Goal: Task Accomplishment & Management: Complete application form

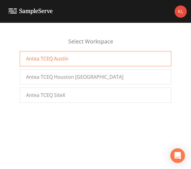
click at [118, 57] on div "Antea TCEQ Austin" at bounding box center [96, 58] width 152 height 15
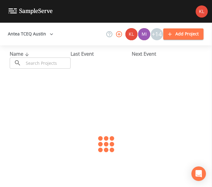
click at [63, 62] on input "text" at bounding box center [47, 63] width 47 height 11
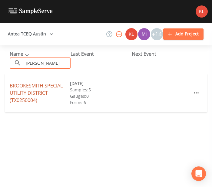
type input "brooke"
click at [46, 85] on link "BROOKESMITH SPECIAL UTILITY DISTRICT (TX0250004)" at bounding box center [36, 92] width 53 height 21
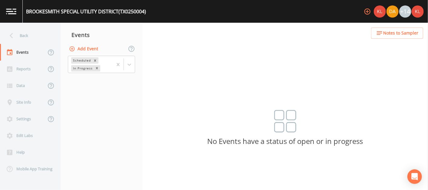
click at [82, 46] on button "Add Event" at bounding box center [84, 48] width 33 height 11
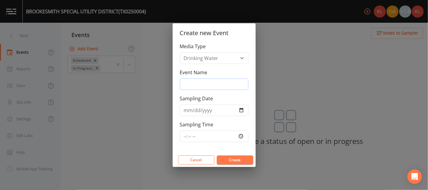
click at [186, 81] on input "Event Name" at bounding box center [214, 85] width 69 height 12
type input "10/13/25"
click at [212, 109] on input "Sampling Date" at bounding box center [214, 111] width 69 height 12
type input "2025-10-14"
click at [197, 84] on input "10/13/25" at bounding box center [214, 85] width 69 height 12
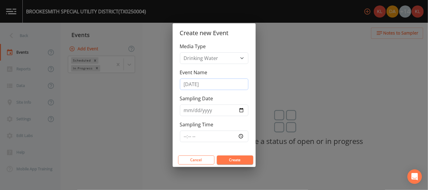
type input "10/13/25"
click at [212, 111] on input "2025-10-14" at bounding box center [214, 111] width 69 height 12
type input "2025-10-13"
click at [212, 160] on button "Create" at bounding box center [235, 160] width 36 height 9
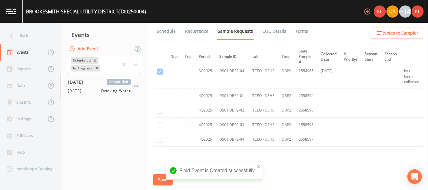
scroll to position [1027, 0]
click at [161, 94] on input "checkbox" at bounding box center [160, 96] width 6 height 6
checkbox input "true"
click at [159, 107] on input "checkbox" at bounding box center [160, 110] width 6 height 6
checkbox input "true"
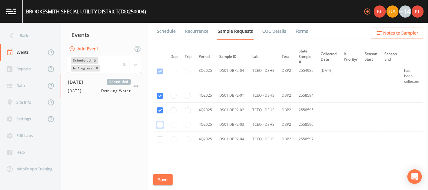
click at [158, 122] on input "checkbox" at bounding box center [160, 125] width 6 height 6
checkbox input "true"
click at [158, 136] on input "checkbox" at bounding box center [160, 139] width 6 height 6
checkbox input "true"
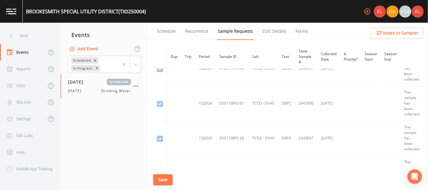
scroll to position [0, 0]
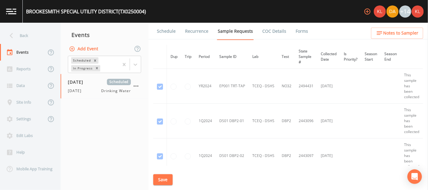
click at [167, 175] on button "Save" at bounding box center [162, 179] width 19 height 11
click at [169, 31] on link "Schedule" at bounding box center [166, 31] width 21 height 17
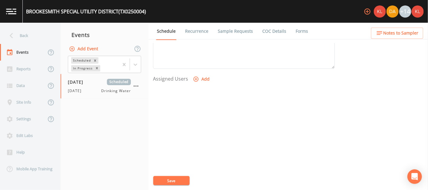
scroll to position [232, 0]
click at [208, 79] on button "Add" at bounding box center [202, 77] width 20 height 11
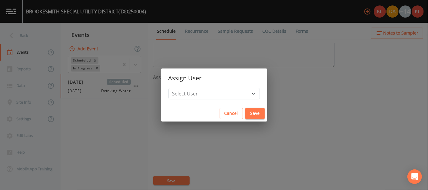
click at [202, 86] on h2 "Assign User" at bounding box center [214, 78] width 106 height 19
click at [200, 90] on select "Select User Kler Teran David Weber Joshua gere Paul Mike Franklin Rodolfo Ramir…" at bounding box center [215, 94] width 92 height 12
select select "cc3a99b6-42a3-44aa-bed9-88599eb009c7"
click at [185, 88] on select "Select User Kler Teran David Weber Joshua gere Paul Mike Franklin Rodolfo Ramir…" at bounding box center [215, 94] width 92 height 12
click at [212, 110] on button "Save" at bounding box center [255, 113] width 19 height 11
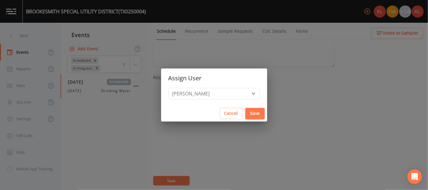
select select
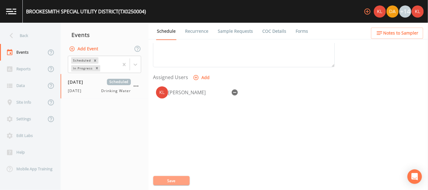
click at [171, 180] on button "Save" at bounding box center [171, 180] width 36 height 9
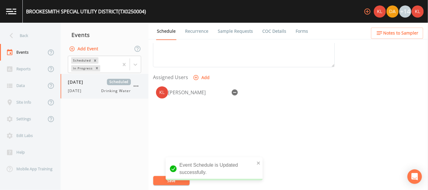
click at [85, 91] on span "10/13/25" at bounding box center [76, 90] width 17 height 5
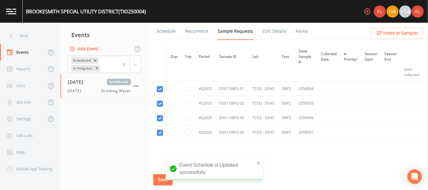
scroll to position [1033, 0]
click at [12, 15] on link at bounding box center [11, 11] width 23 height 23
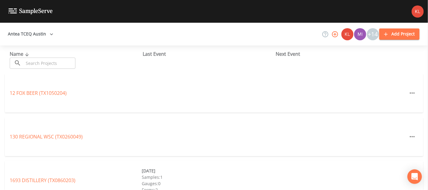
click at [35, 63] on input "text" at bounding box center [50, 63] width 52 height 11
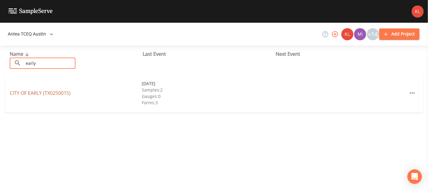
type input "early"
click at [56, 91] on link "CITY OF EARLY (TX0250015)" at bounding box center [40, 93] width 61 height 7
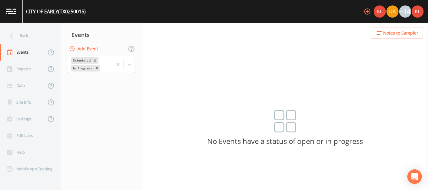
click at [99, 47] on button "Add Event" at bounding box center [84, 48] width 33 height 11
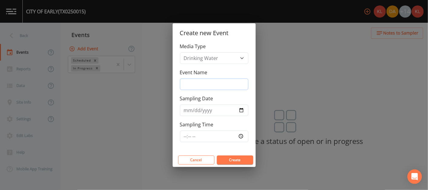
click at [212, 88] on input "Event Name" at bounding box center [214, 85] width 69 height 12
type input "10/13/25"
type input "2025-10-13"
click at [212, 162] on button "Create" at bounding box center [235, 160] width 36 height 9
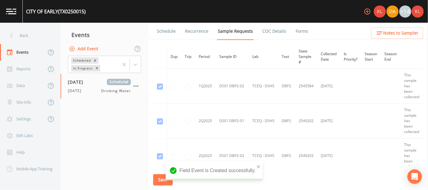
scroll to position [538, 0]
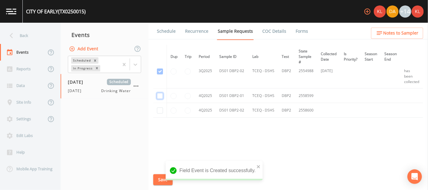
click at [160, 96] on input "checkbox" at bounding box center [160, 96] width 6 height 6
checkbox input "true"
click at [159, 109] on input "checkbox" at bounding box center [160, 111] width 6 height 6
checkbox input "true"
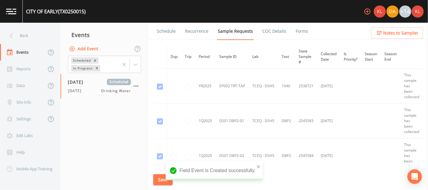
scroll to position [283, 0]
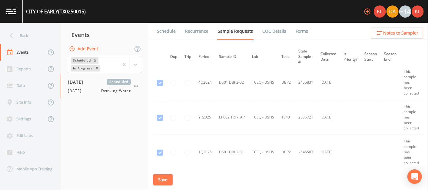
click at [159, 181] on button "Save" at bounding box center [162, 179] width 19 height 11
click at [163, 30] on link "Schedule" at bounding box center [166, 31] width 21 height 17
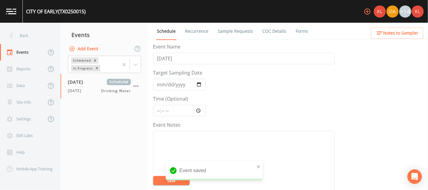
scroll to position [237, 0]
click at [199, 71] on button "Add" at bounding box center [202, 73] width 20 height 11
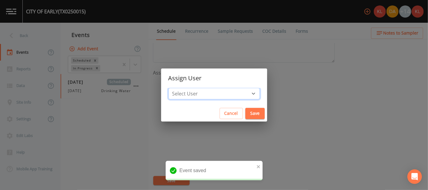
click at [212, 96] on select "Select User Kler Teran David Weber Joshua gere Paul Mike Franklin Rodolfo Ramir…" at bounding box center [215, 94] width 92 height 12
select select "cc3a99b6-42a3-44aa-bed9-88599eb009c7"
click at [185, 88] on select "Select User Kler Teran David Weber Joshua gere Paul Mike Franklin Rodolfo Ramir…" at bounding box center [215, 94] width 92 height 12
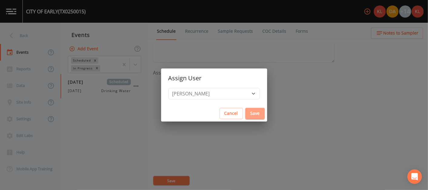
click at [212, 111] on button "Save" at bounding box center [255, 113] width 19 height 11
select select
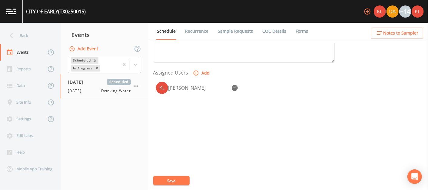
click at [173, 181] on button "Save" at bounding box center [171, 180] width 36 height 9
click at [8, 12] on img at bounding box center [11, 11] width 10 height 6
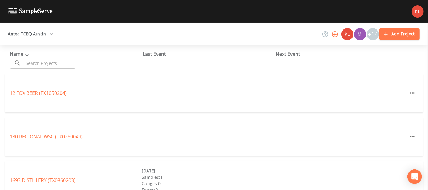
click at [56, 67] on input "text" at bounding box center [50, 63] width 52 height 11
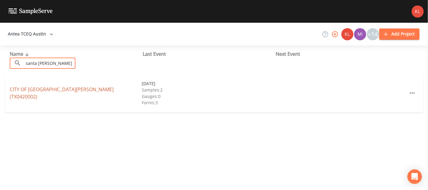
type input "santa anna"
click at [42, 90] on link "CITY OF SANTA ANNA (TX0420002)" at bounding box center [62, 93] width 104 height 14
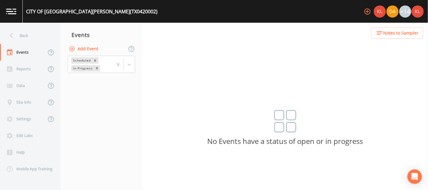
click at [97, 52] on button "Add Event" at bounding box center [84, 48] width 33 height 11
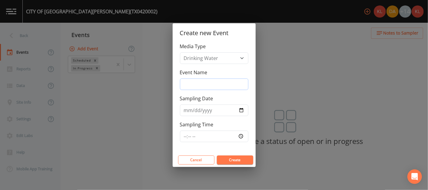
click at [188, 87] on input "Event Name" at bounding box center [214, 85] width 69 height 12
type input "10/13/25"
type input "2025-10-13"
click at [212, 157] on button "Create" at bounding box center [235, 160] width 36 height 9
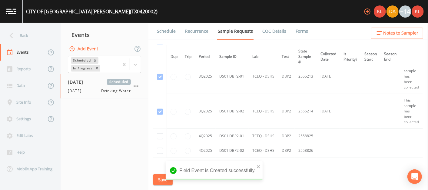
scroll to position [573, 0]
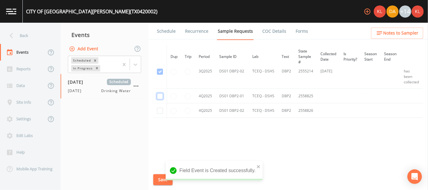
click at [158, 95] on input "checkbox" at bounding box center [160, 96] width 6 height 6
checkbox input "true"
click at [158, 110] on input "checkbox" at bounding box center [160, 111] width 6 height 6
checkbox input "true"
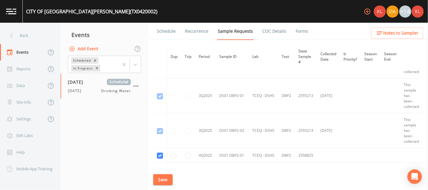
scroll to position [509, 0]
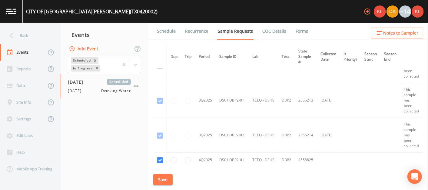
click at [173, 32] on link "Schedule" at bounding box center [166, 31] width 21 height 17
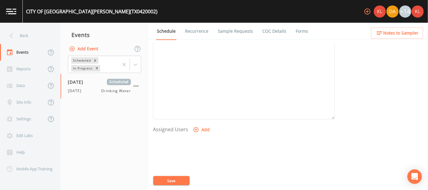
scroll to position [237, 0]
click at [200, 72] on button "Add" at bounding box center [202, 73] width 20 height 11
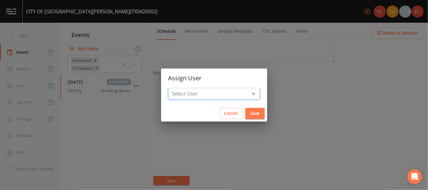
click at [212, 92] on select "Select User Kler Teran David Weber Joshua gere Paul Mike Franklin Rodolfo Ramir…" at bounding box center [215, 94] width 92 height 12
select select "cc3a99b6-42a3-44aa-bed9-88599eb009c7"
click at [185, 88] on select "Select User Kler Teran David Weber Joshua gere Paul Mike Franklin Rodolfo Ramir…" at bounding box center [215, 94] width 92 height 12
click at [212, 109] on button "Save" at bounding box center [255, 113] width 19 height 11
select select
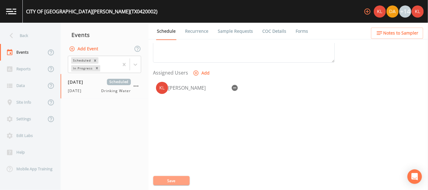
click at [176, 176] on button "Save" at bounding box center [171, 180] width 36 height 9
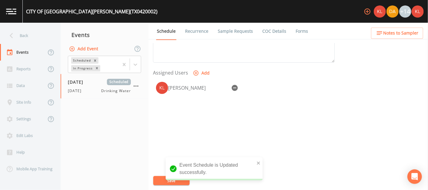
click at [10, 6] on link at bounding box center [11, 11] width 23 height 23
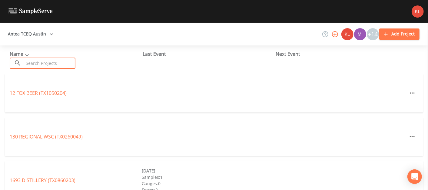
click at [60, 64] on input "text" at bounding box center [50, 63] width 52 height 11
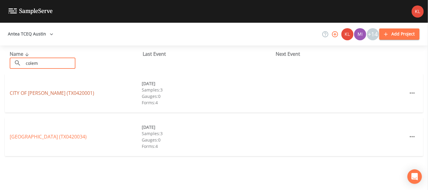
type input "colem"
click at [53, 92] on link "CITY OF COLEMAN (TX0420001)" at bounding box center [52, 93] width 85 height 7
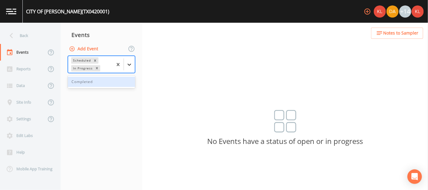
click at [126, 62] on icon at bounding box center [129, 65] width 6 height 6
click at [116, 81] on div "Completed" at bounding box center [101, 82] width 67 height 10
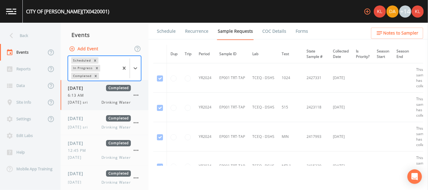
scroll to position [6, 0]
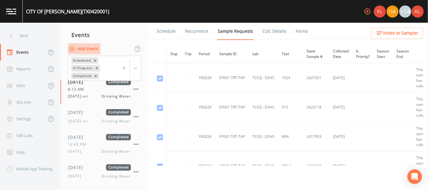
click at [88, 48] on button "Add Event" at bounding box center [84, 48] width 33 height 11
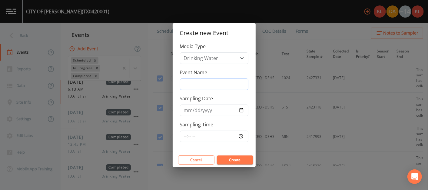
click at [212, 88] on input "Event Name" at bounding box center [214, 85] width 69 height 12
type input "10/13/25"
type input "2025-10-13"
click at [212, 160] on button "Create" at bounding box center [235, 160] width 36 height 9
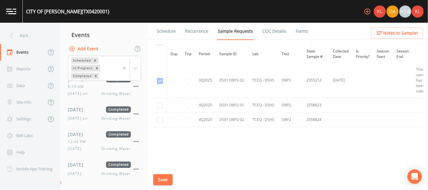
scroll to position [1049, 0]
click at [158, 98] on td at bounding box center [160, 102] width 14 height 15
click at [162, 100] on input "checkbox" at bounding box center [160, 103] width 6 height 6
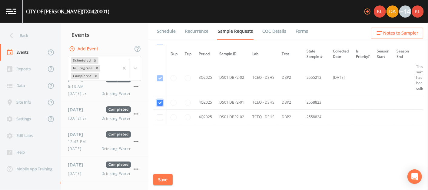
checkbox input "true"
click at [170, 179] on button "Save" at bounding box center [162, 179] width 19 height 11
drag, startPoint x: 170, startPoint y: 179, endPoint x: 164, endPoint y: 118, distance: 60.9
click at [164, 118] on div "CITY OF COLEMAN (TX0420001) +14 Back Events Reports Data Site Info Settings Edi…" at bounding box center [214, 95] width 428 height 190
click at [161, 114] on input "checkbox" at bounding box center [160, 117] width 6 height 6
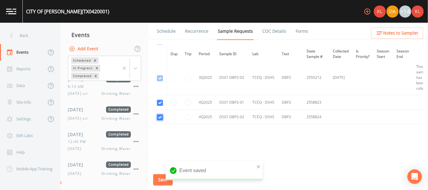
checkbox input "true"
click at [160, 180] on button "Save" at bounding box center [162, 179] width 19 height 11
click at [179, 111] on td at bounding box center [174, 117] width 15 height 15
click at [166, 29] on link "Schedule" at bounding box center [166, 31] width 21 height 17
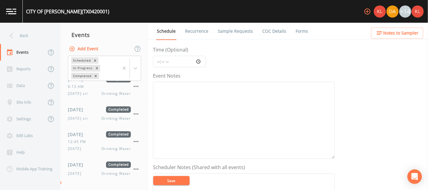
scroll to position [237, 0]
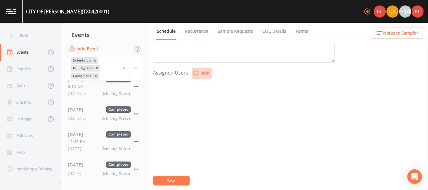
click at [211, 73] on button "Add" at bounding box center [202, 73] width 20 height 11
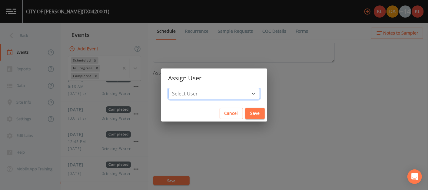
click at [212, 92] on select "Select User Kler Teran David Weber Joshua gere Paul Mike Franklin Rodolfo Ramir…" at bounding box center [215, 94] width 92 height 12
select select "cc3a99b6-42a3-44aa-bed9-88599eb009c7"
click at [185, 88] on select "Select User Kler Teran David Weber Joshua gere Paul Mike Franklin Rodolfo Ramir…" at bounding box center [215, 94] width 92 height 12
click at [212, 110] on button "Save" at bounding box center [255, 113] width 19 height 11
select select
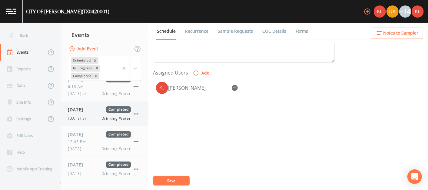
scroll to position [28, 0]
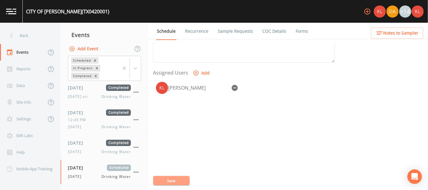
click at [174, 176] on button "Save" at bounding box center [171, 180] width 36 height 9
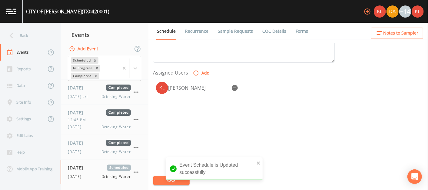
click at [12, 15] on link at bounding box center [11, 11] width 23 height 23
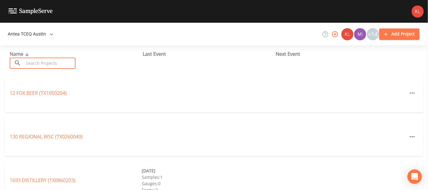
click at [45, 64] on input "text" at bounding box center [50, 63] width 52 height 11
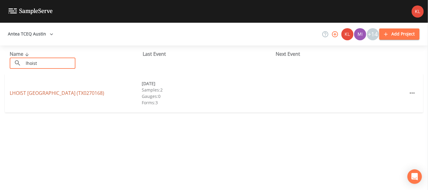
type input "lhoist"
click at [64, 92] on link "LHOIST NORTH AMERICA (TX0270168)" at bounding box center [57, 93] width 95 height 7
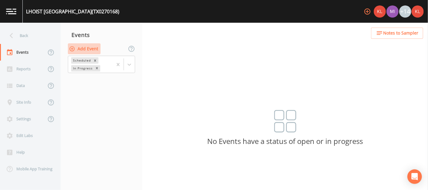
click at [89, 47] on button "Add Event" at bounding box center [84, 48] width 33 height 11
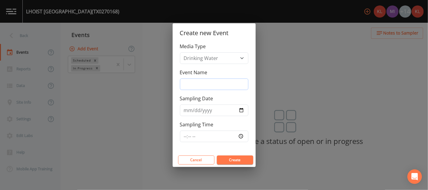
click at [193, 87] on input "Event Name" at bounding box center [214, 85] width 69 height 12
type input "10/13/25"
type input "2025-10-13"
click at [212, 156] on button "Create" at bounding box center [235, 160] width 36 height 9
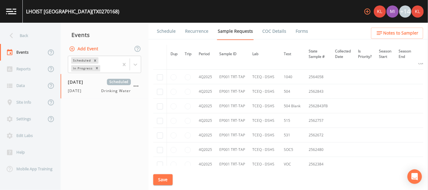
scroll to position [1073, 0]
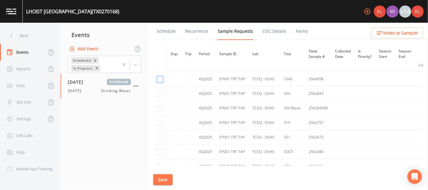
click at [162, 77] on input "checkbox" at bounding box center [160, 79] width 6 height 6
checkbox input "true"
click at [161, 91] on input "checkbox" at bounding box center [160, 94] width 6 height 6
checkbox input "true"
click at [162, 106] on input "checkbox" at bounding box center [160, 109] width 6 height 6
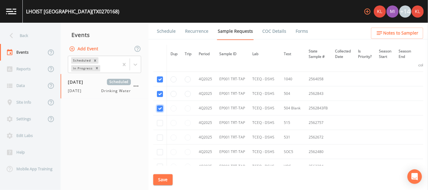
checkbox input "true"
click at [159, 120] on input "checkbox" at bounding box center [160, 123] width 6 height 6
checkbox input "true"
click at [159, 135] on input "checkbox" at bounding box center [160, 138] width 6 height 6
checkbox input "true"
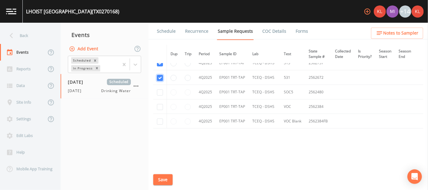
scroll to position [1141, 0]
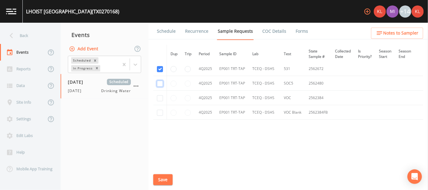
click at [159, 82] on input "checkbox" at bounding box center [160, 84] width 6 height 6
checkbox input "true"
click at [160, 96] on input "checkbox" at bounding box center [160, 98] width 6 height 6
checkbox input "true"
click at [160, 110] on input "checkbox" at bounding box center [160, 113] width 6 height 6
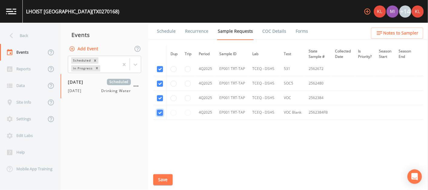
checkbox input "true"
click at [163, 179] on button "Save" at bounding box center [162, 179] width 19 height 11
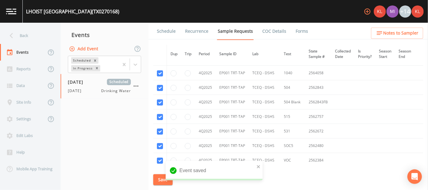
scroll to position [1078, 0]
click at [167, 33] on link "Schedule" at bounding box center [166, 31] width 21 height 17
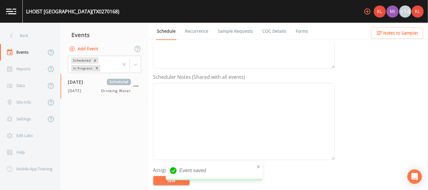
scroll to position [188, 0]
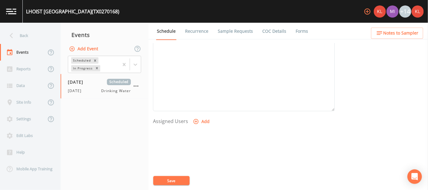
click at [204, 116] on button "Add" at bounding box center [202, 121] width 20 height 11
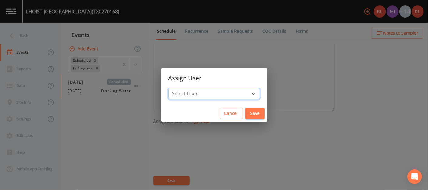
click at [212, 93] on select "Select User Kler Teran Miriaha Caddie Charles Medina David Weber Joshua gere Pa…" at bounding box center [215, 94] width 92 height 12
select select "cc3a99b6-42a3-44aa-bed9-88599eb009c7"
click at [185, 88] on select "Select User Kler Teran Miriaha Caddie Charles Medina David Weber Joshua gere Pa…" at bounding box center [215, 94] width 92 height 12
click at [212, 112] on button "Save" at bounding box center [255, 113] width 19 height 11
select select
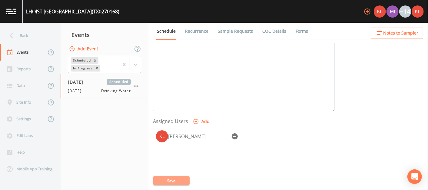
click at [177, 181] on button "Save" at bounding box center [171, 180] width 36 height 9
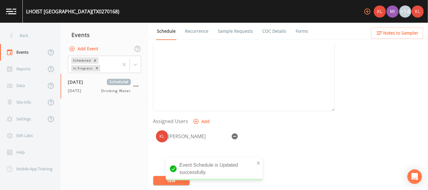
click at [12, 15] on link at bounding box center [11, 11] width 23 height 23
